Goal: Task Accomplishment & Management: Complete application form

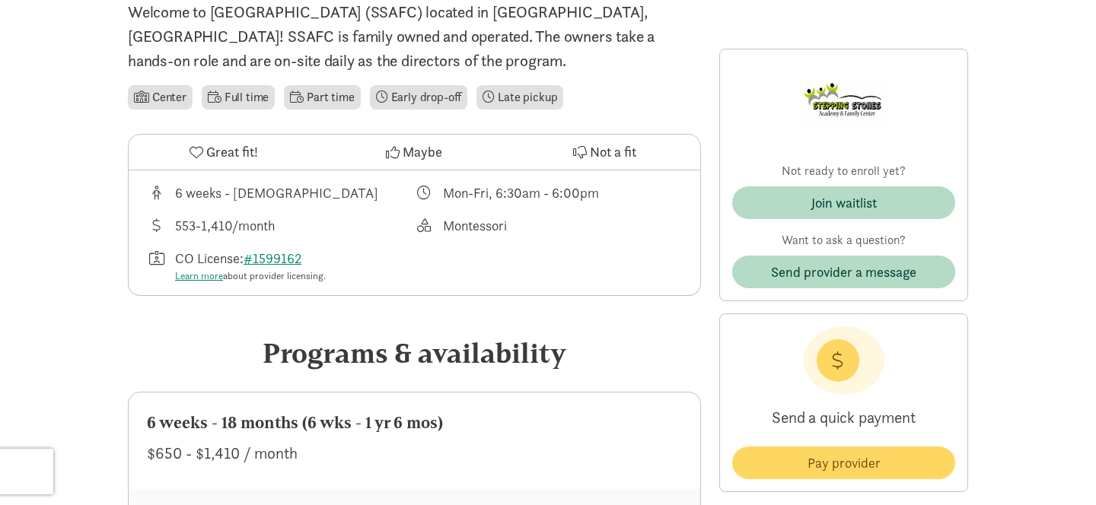
scroll to position [393, 0]
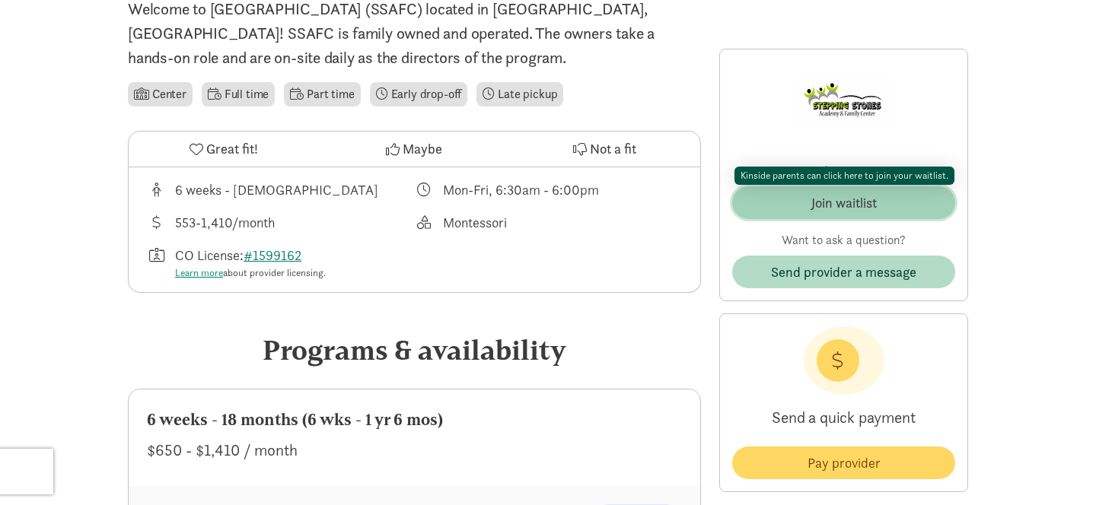
click at [797, 199] on span "Join waitlist" at bounding box center [843, 203] width 199 height 21
click at [832, 206] on div "Join waitlist" at bounding box center [843, 203] width 65 height 21
click at [823, 199] on div "Join waitlist" at bounding box center [843, 203] width 65 height 21
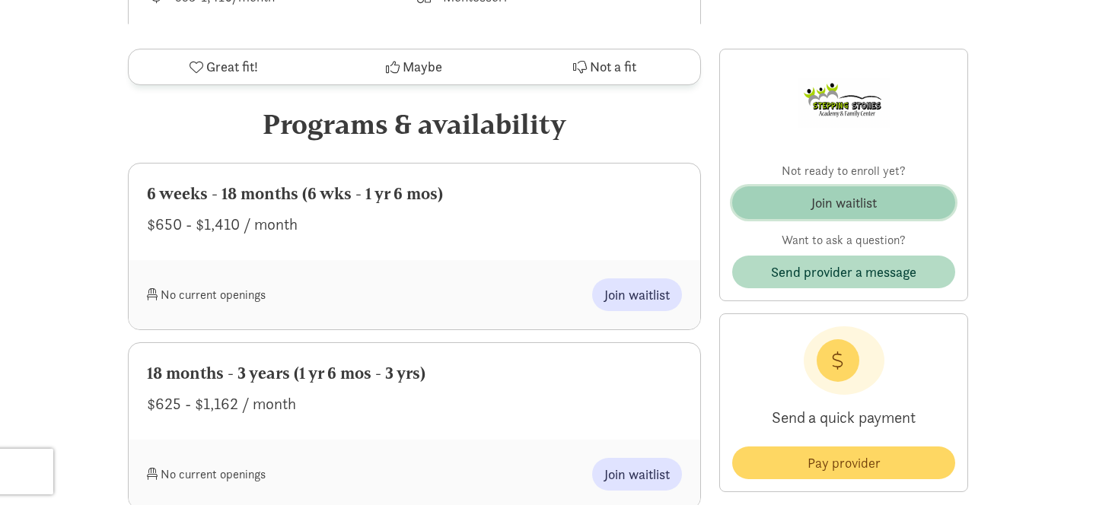
scroll to position [638, 0]
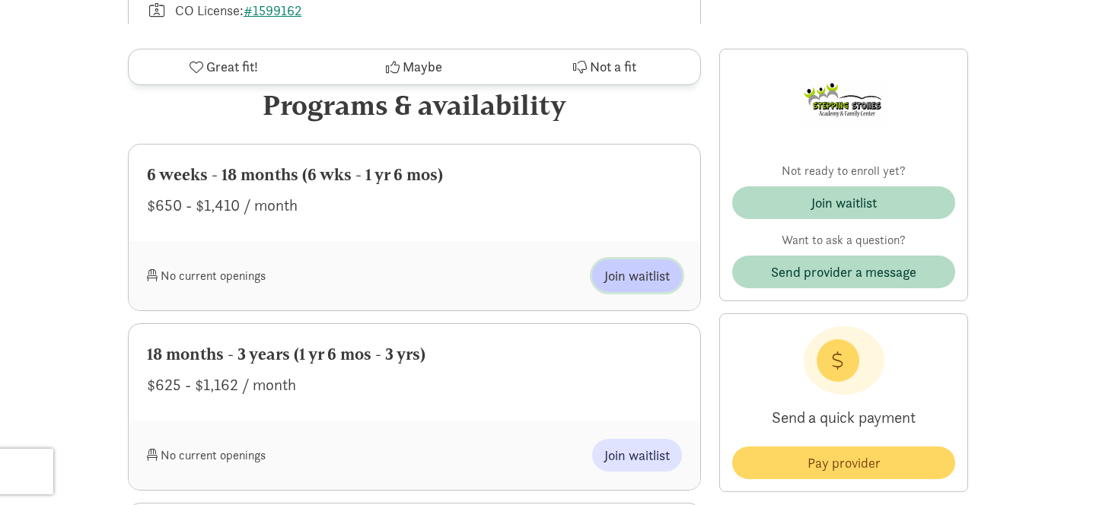
click at [654, 275] on span "Join waitlist" at bounding box center [636, 276] width 65 height 21
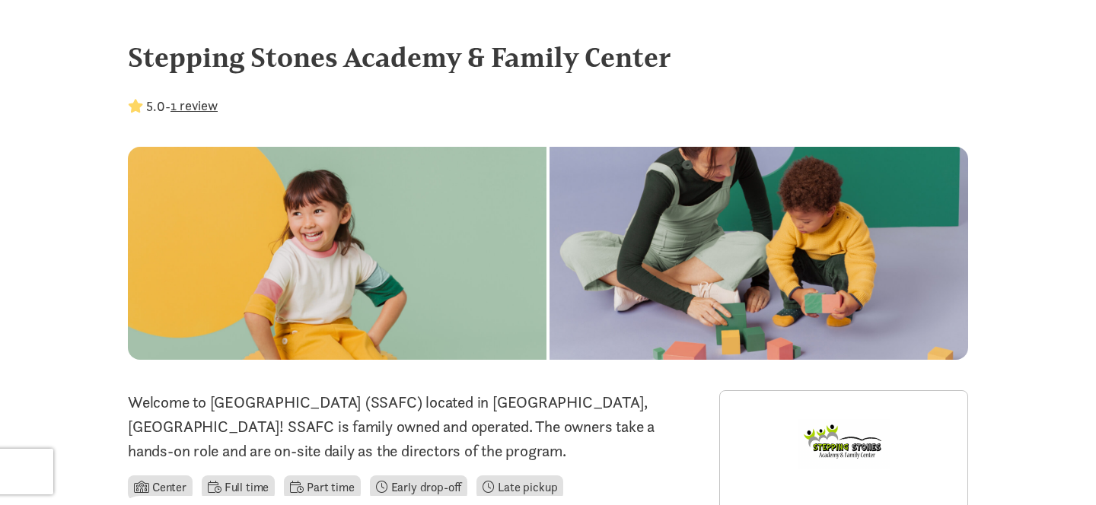
scroll to position [638, 0]
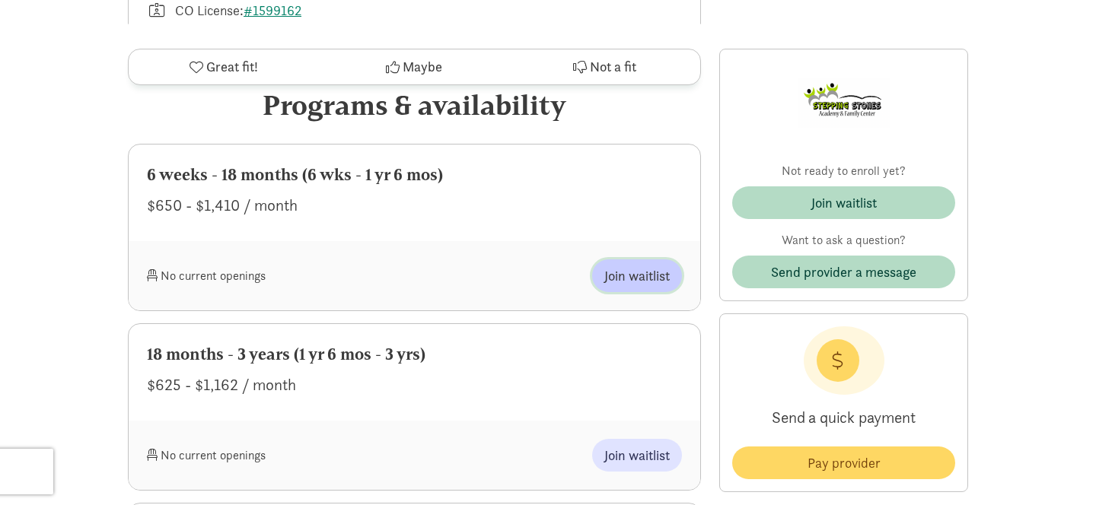
click at [636, 275] on span "Join waitlist" at bounding box center [636, 276] width 65 height 21
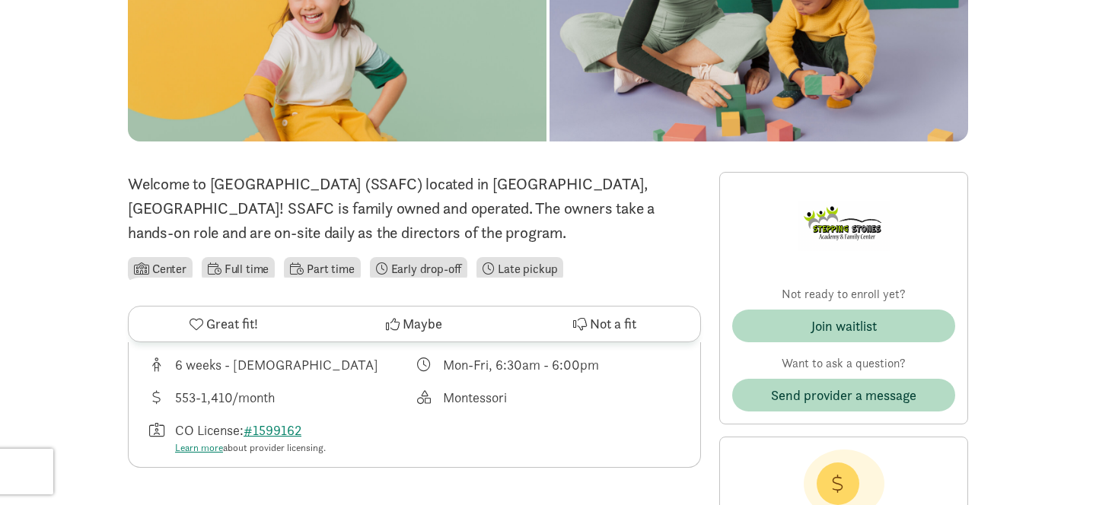
scroll to position [0, 0]
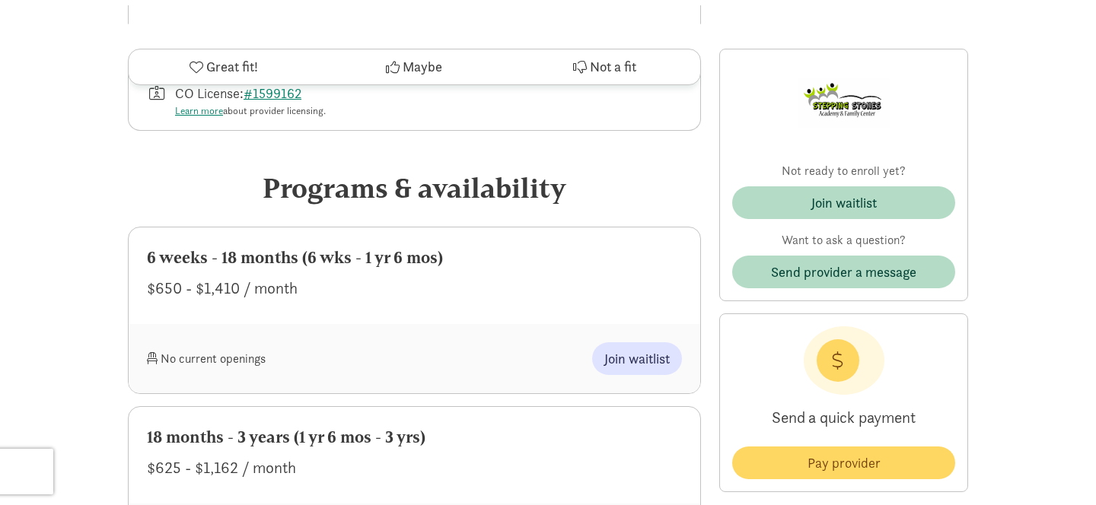
scroll to position [558, 0]
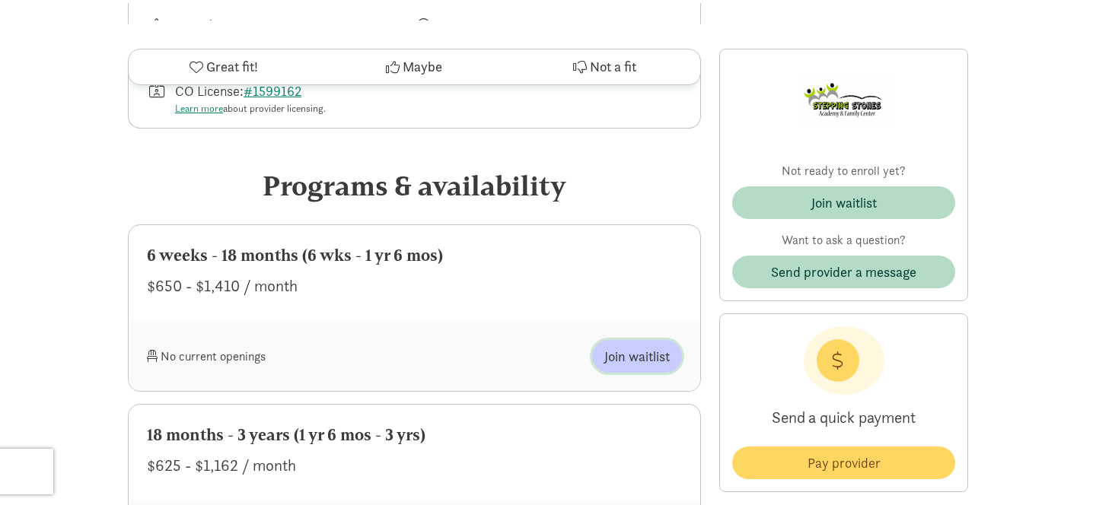
click at [641, 355] on span "Join waitlist" at bounding box center [636, 356] width 65 height 21
click at [631, 352] on span "Join waitlist" at bounding box center [636, 356] width 65 height 21
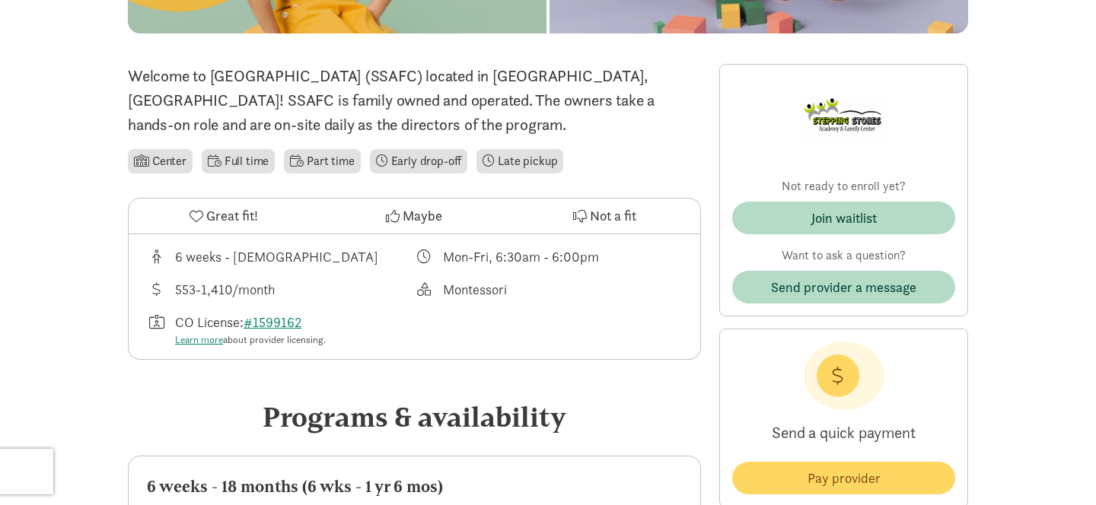
scroll to position [349, 0]
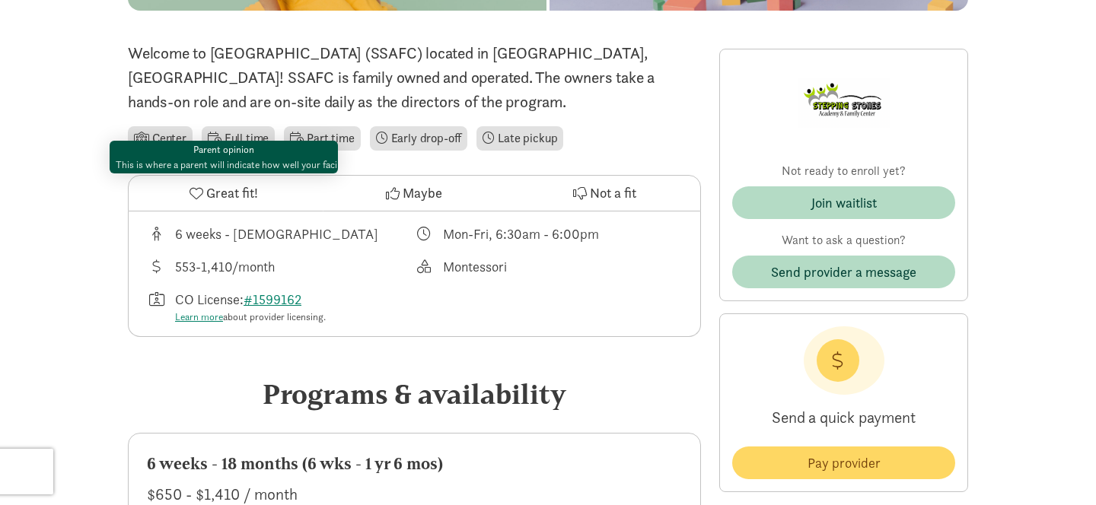
click at [198, 189] on icon at bounding box center [196, 193] width 14 height 14
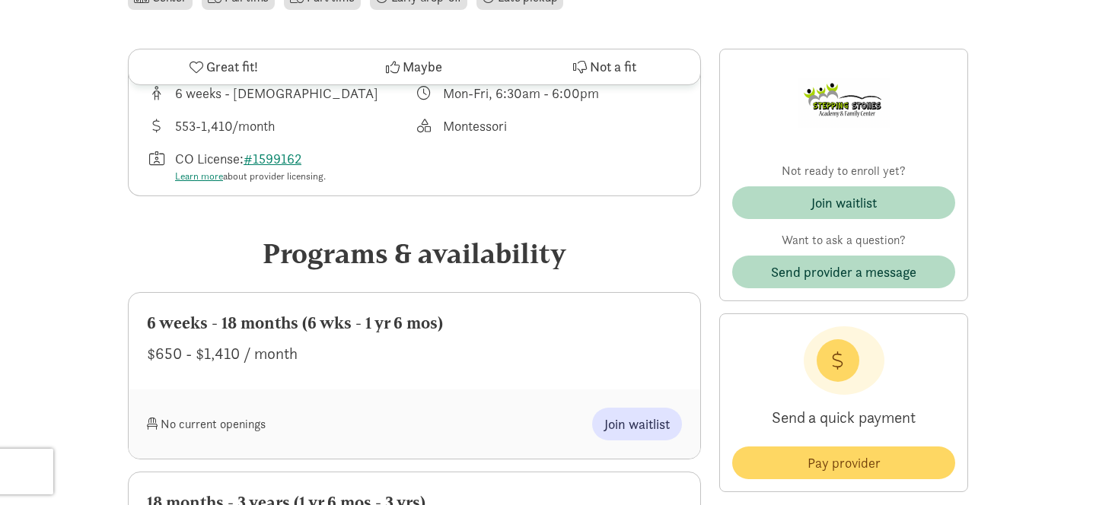
scroll to position [491, 0]
click at [627, 419] on span "Join waitlist" at bounding box center [636, 423] width 65 height 21
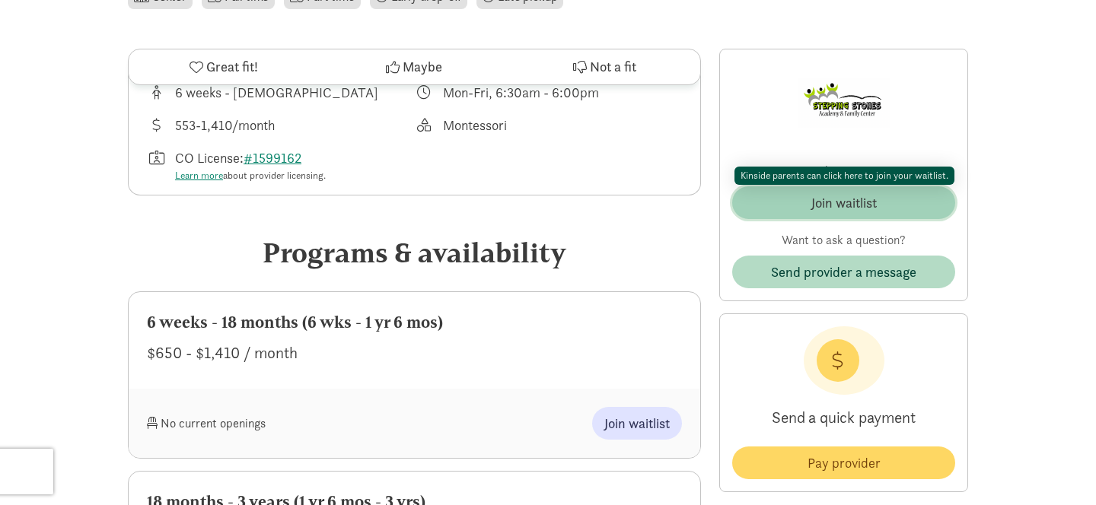
click at [877, 207] on span "Join waitlist" at bounding box center [843, 203] width 199 height 21
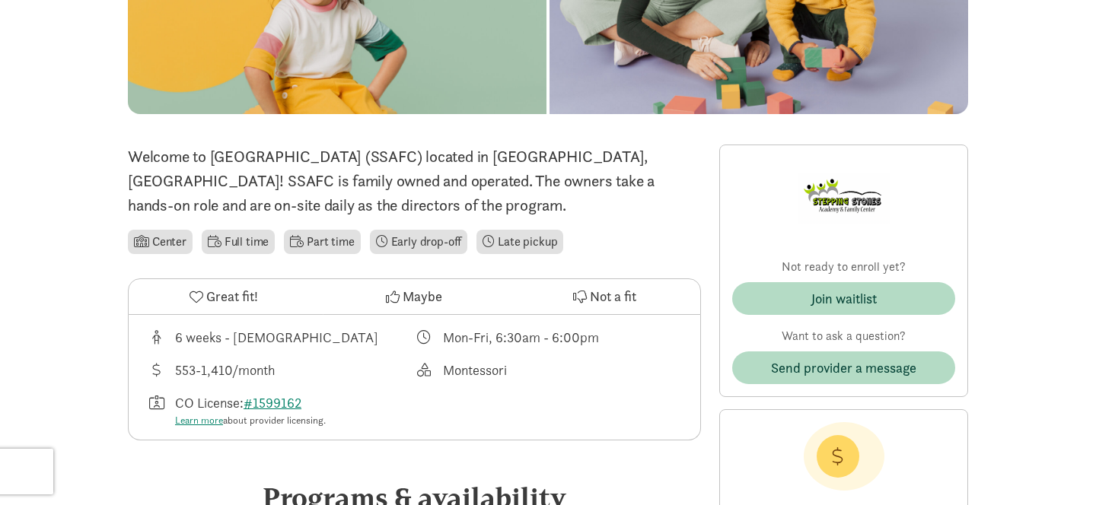
scroll to position [262, 0]
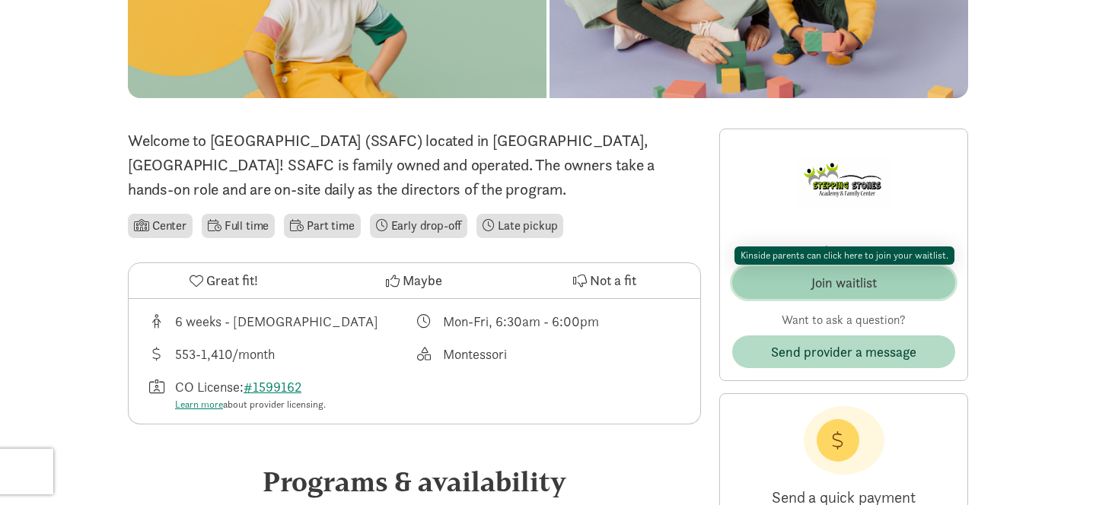
click at [847, 281] on div "Join waitlist" at bounding box center [843, 282] width 65 height 21
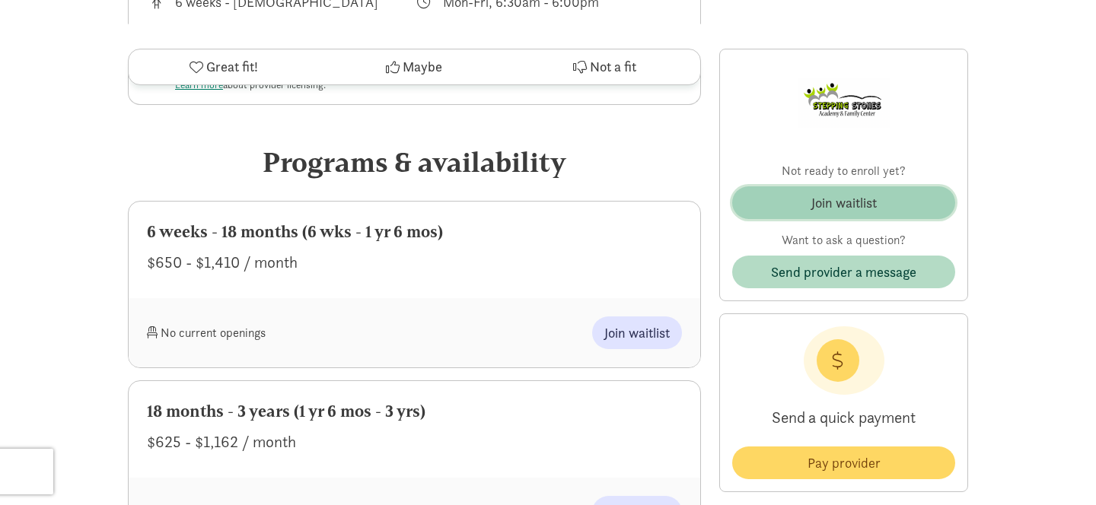
scroll to position [582, 0]
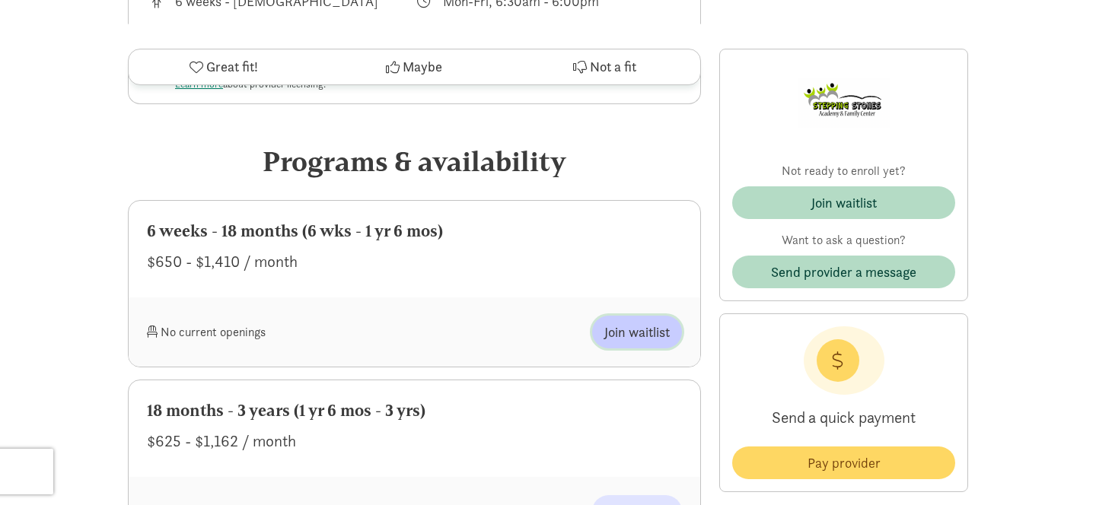
click at [628, 336] on span "Join waitlist" at bounding box center [636, 332] width 65 height 21
click at [197, 331] on div "No current openings" at bounding box center [281, 332] width 268 height 33
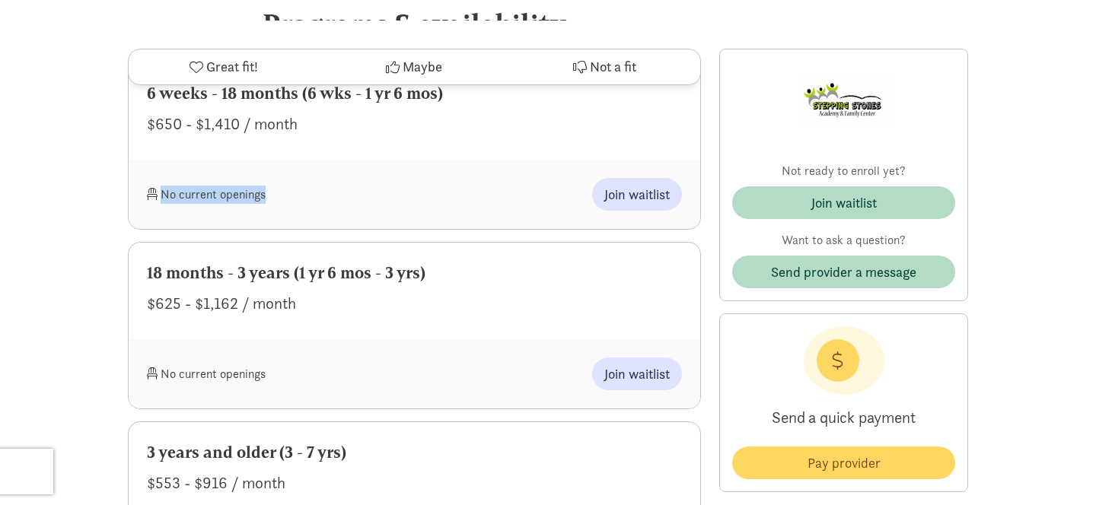
scroll to position [736, 0]
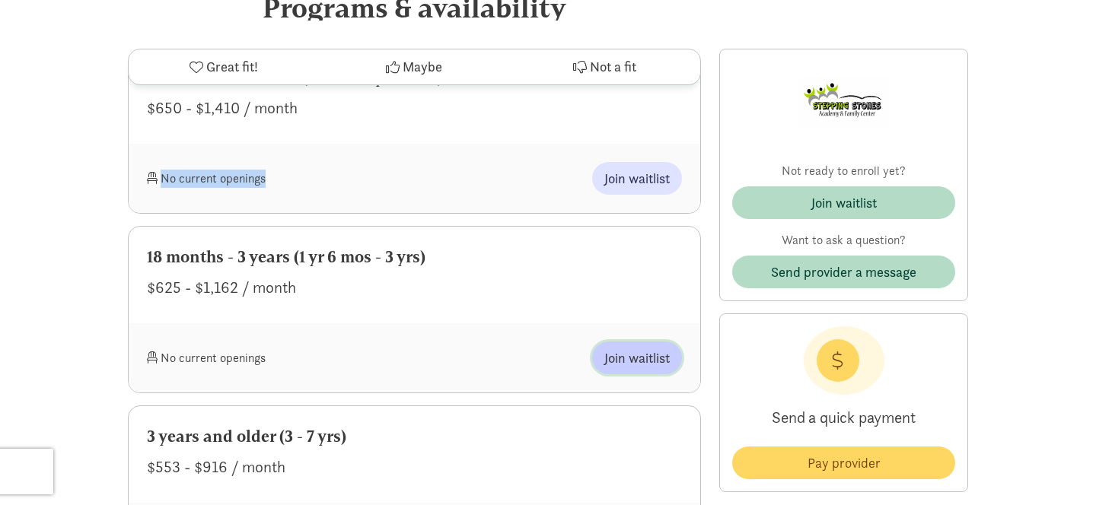
click at [632, 361] on span "Join waitlist" at bounding box center [636, 358] width 65 height 21
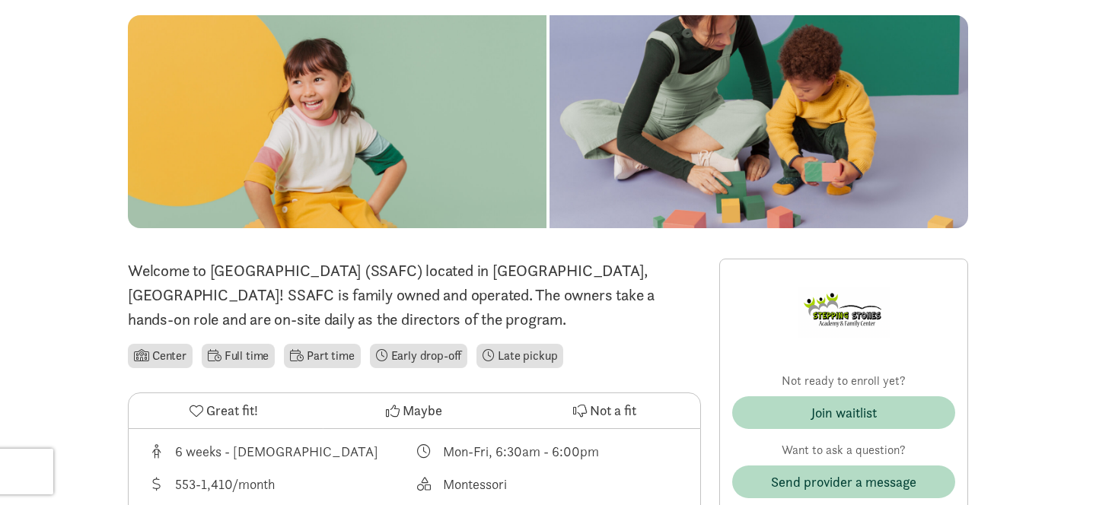
scroll to position [0, 0]
